Goal: Task Accomplishment & Management: Use online tool/utility

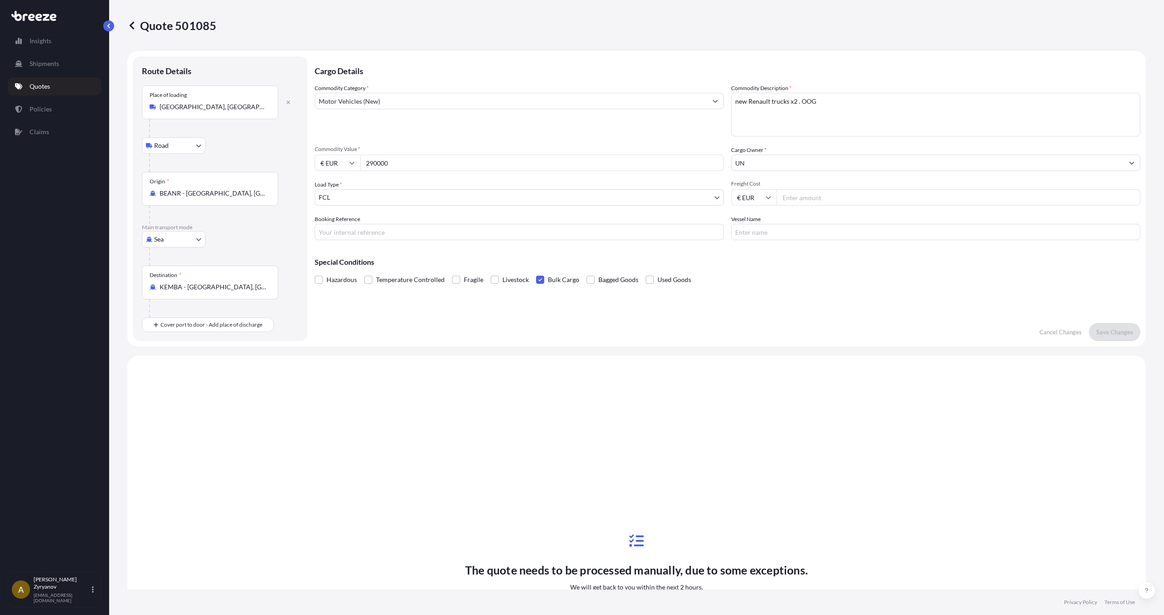
select select "Road"
select select "Sea"
select select "2"
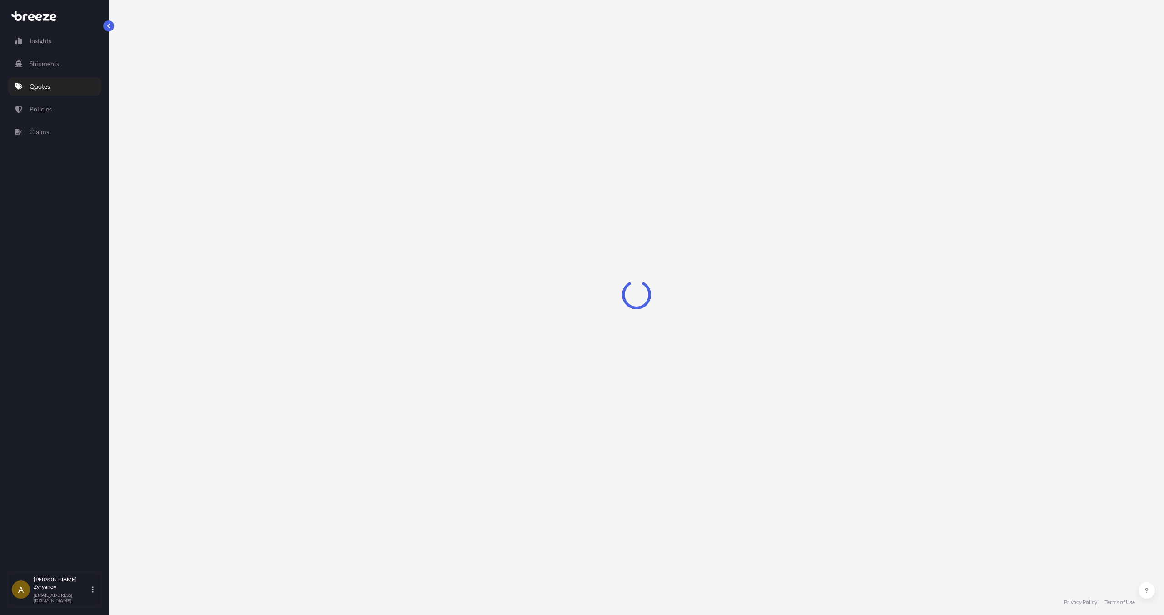
select select "Road"
select select "Sea"
select select "2"
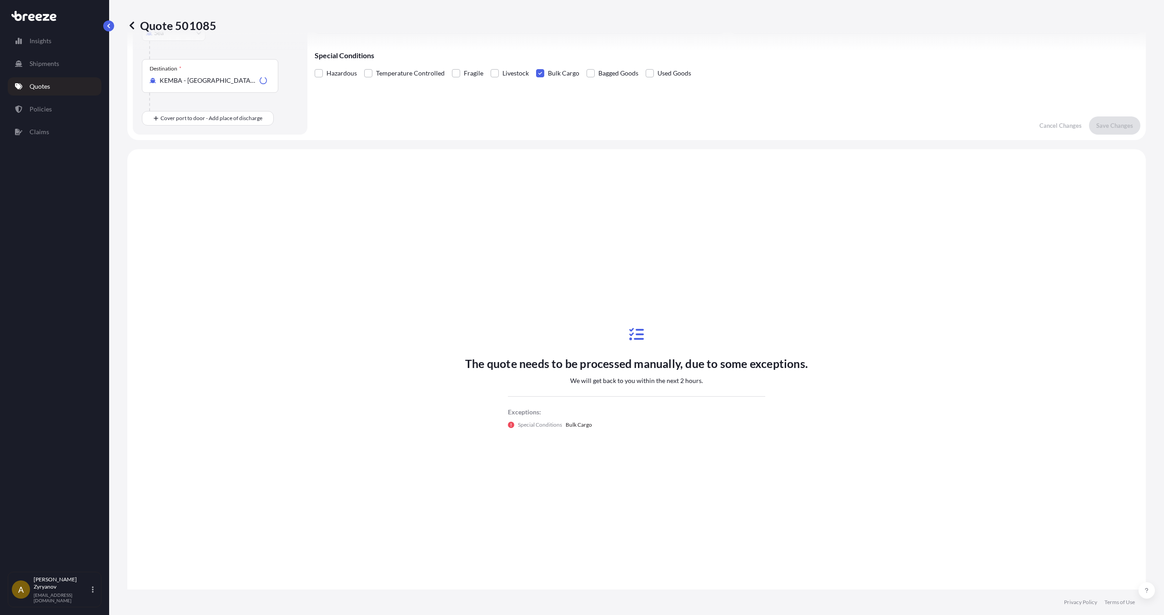
scroll to position [234, 0]
